Goal: Task Accomplishment & Management: Complete application form

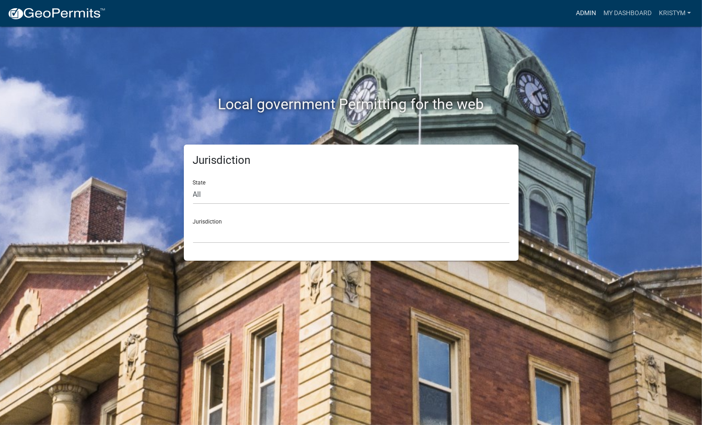
click at [581, 13] on link "Admin" at bounding box center [586, 13] width 28 height 17
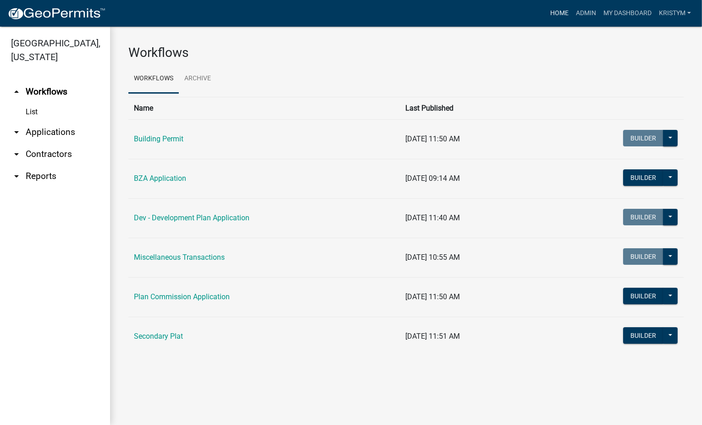
click at [556, 10] on link "Home" at bounding box center [560, 13] width 26 height 17
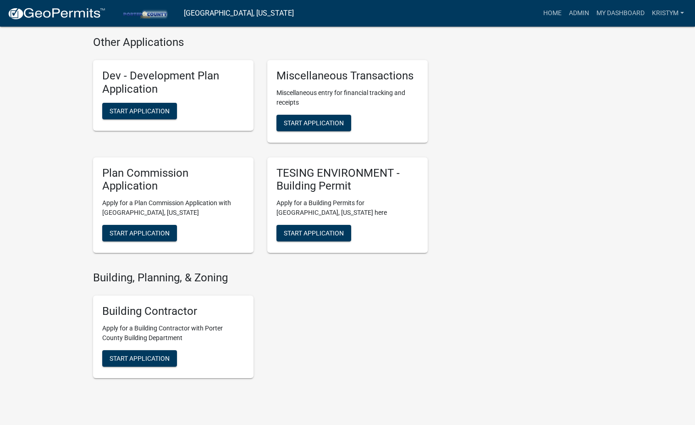
scroll to position [628, 0]
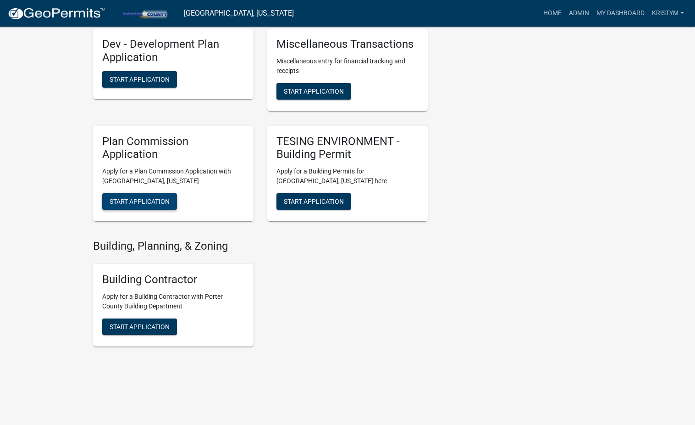
click at [145, 203] on span "Start Application" at bounding box center [140, 201] width 60 height 7
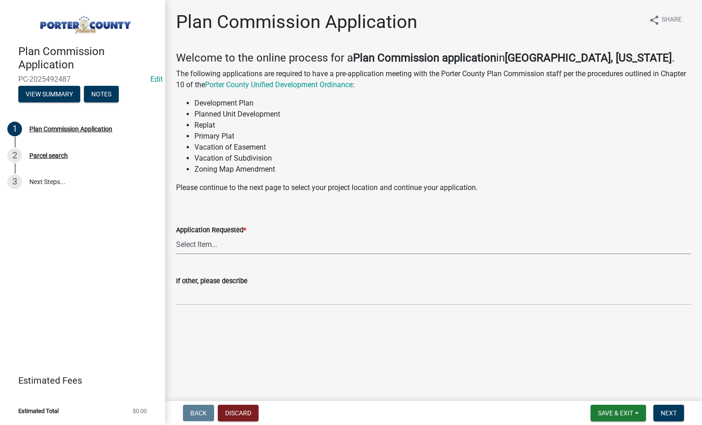
click at [193, 242] on select "Select Item... Appeal Design Waiver Minor Subdivision Major Subdivision Adminis…" at bounding box center [433, 244] width 515 height 19
click at [668, 414] on span "Next" at bounding box center [669, 412] width 16 height 7
click at [243, 413] on button "Discard" at bounding box center [238, 412] width 41 height 17
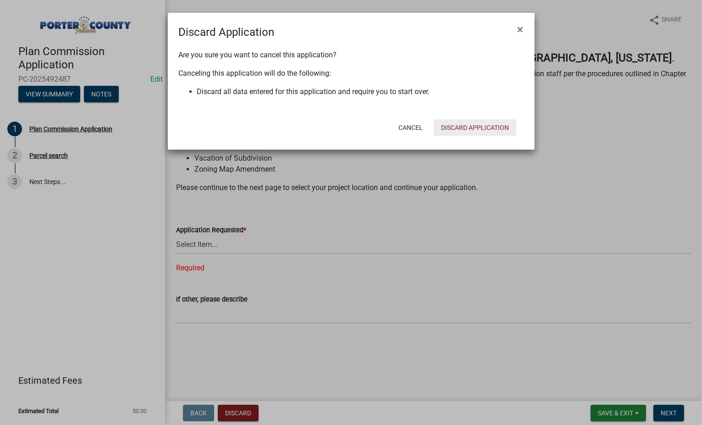
click at [457, 123] on button "Discard Application" at bounding box center [475, 127] width 83 height 17
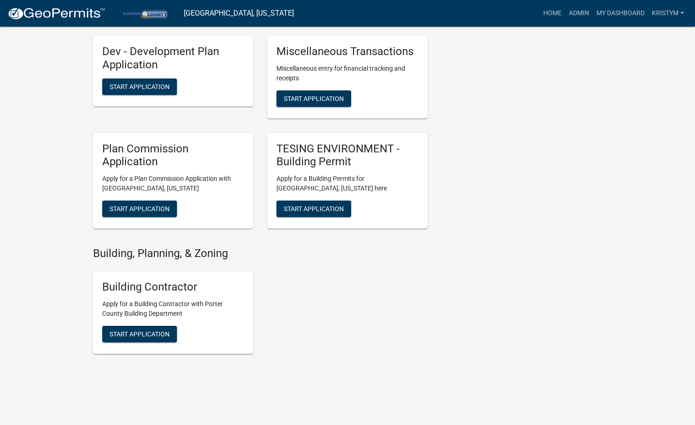
scroll to position [628, 0]
